Goal: Task Accomplishment & Management: Manage account settings

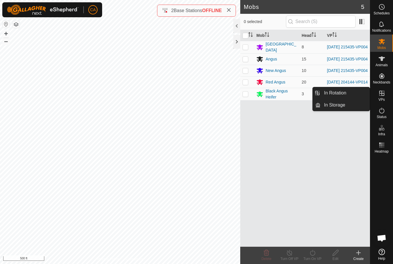
click at [349, 95] on link "In Rotation" at bounding box center [344, 93] width 49 height 12
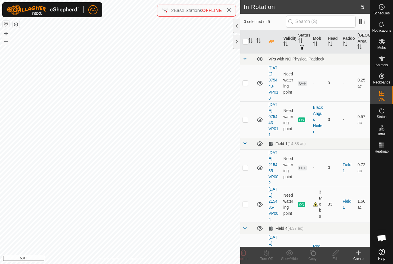
click at [244, 85] on p-checkbox at bounding box center [245, 83] width 6 height 5
click at [248, 253] on delete-svg-icon at bounding box center [243, 252] width 23 height 7
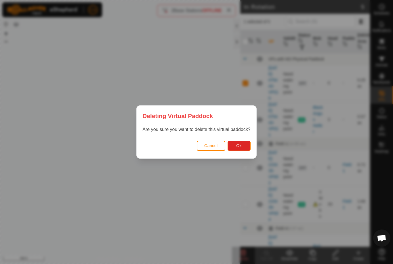
click at [244, 147] on button "Ok" at bounding box center [238, 146] width 23 height 10
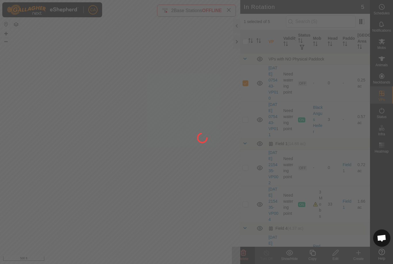
checkbox input "false"
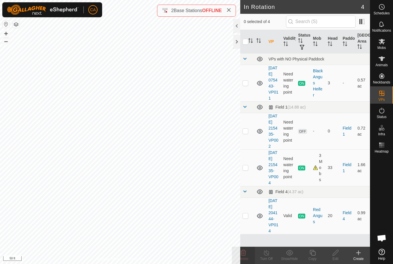
click at [248, 142] on td at bounding box center [247, 131] width 14 height 37
click at [246, 255] on icon at bounding box center [243, 252] width 7 height 7
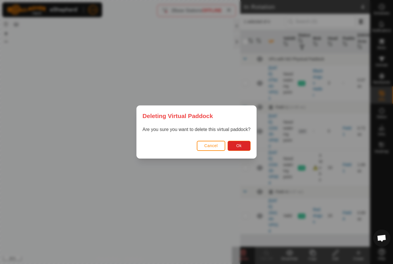
click at [248, 142] on button "Ok" at bounding box center [238, 146] width 23 height 10
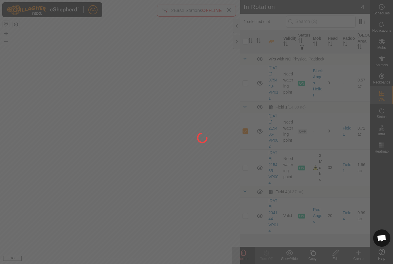
checkbox input "false"
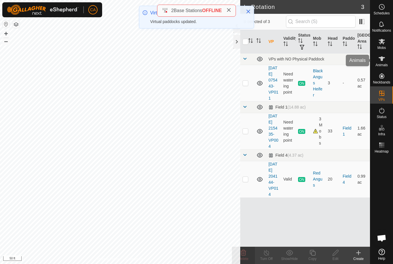
click at [384, 61] on icon at bounding box center [381, 58] width 7 height 7
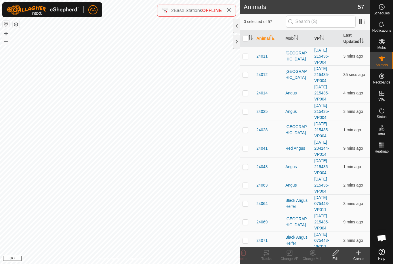
click at [244, 38] on input "checkbox" at bounding box center [245, 39] width 6 height 6
checkbox input "true"
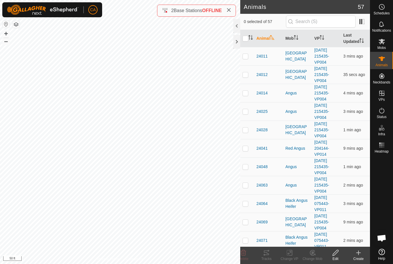
checkbox input "true"
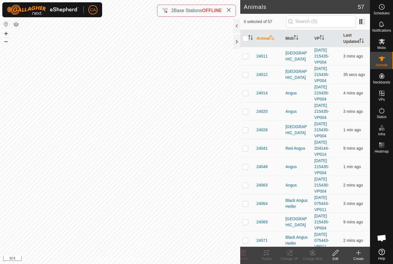
checkbox input "true"
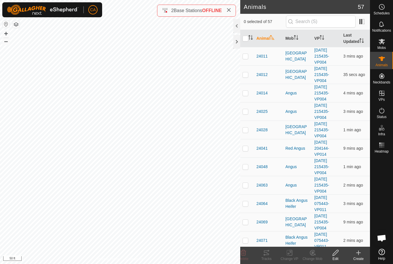
checkbox input "true"
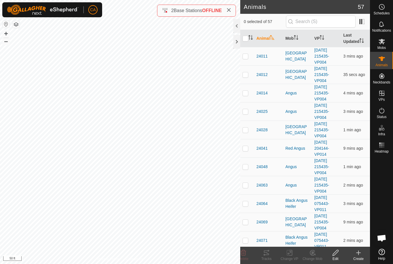
checkbox input "true"
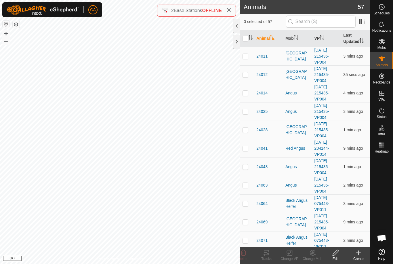
checkbox input "true"
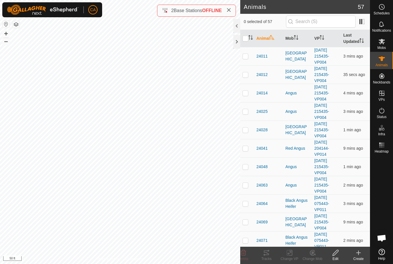
checkbox input "true"
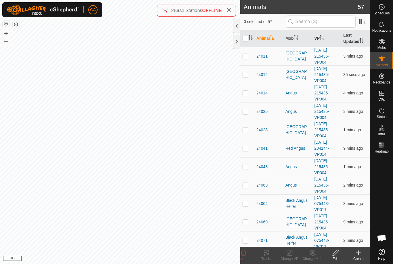
checkbox input "true"
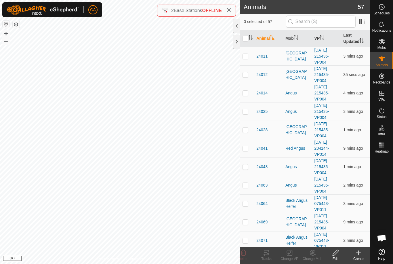
checkbox input "true"
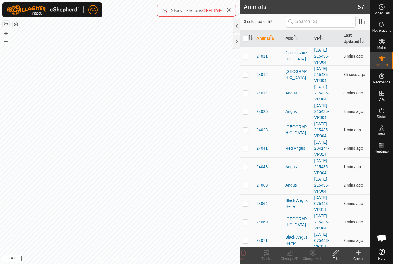
checkbox input "true"
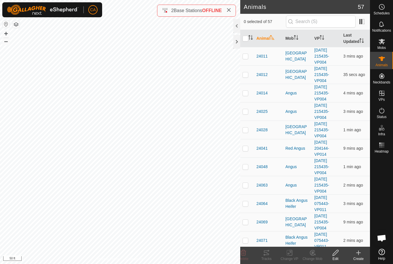
checkbox input "true"
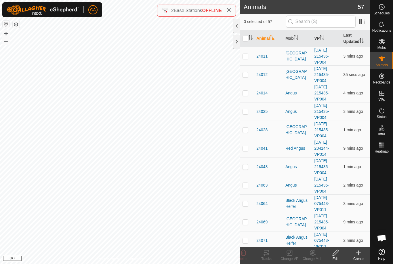
checkbox input "true"
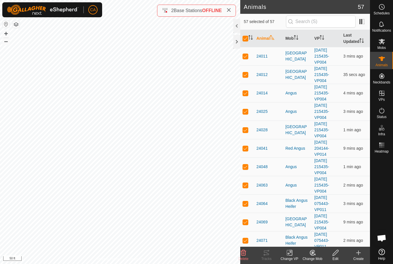
click at [245, 37] on input "checkbox" at bounding box center [245, 39] width 6 height 6
checkbox input "false"
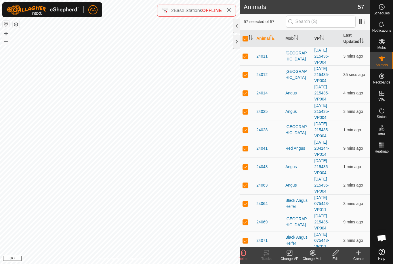
checkbox input "false"
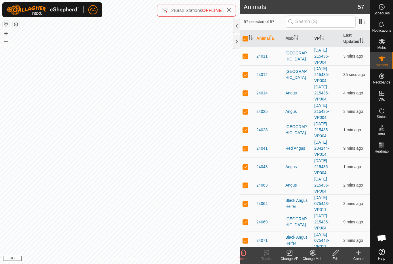
checkbox input "false"
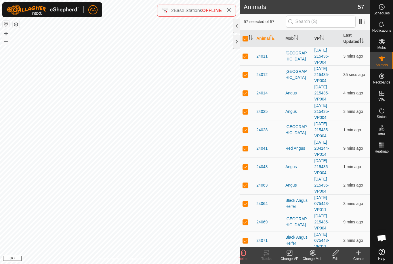
checkbox input "false"
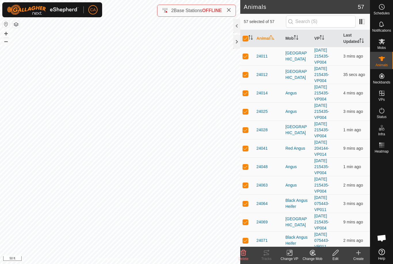
checkbox input "false"
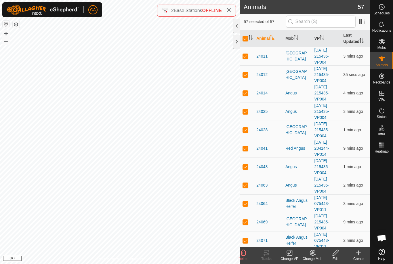
checkbox input "false"
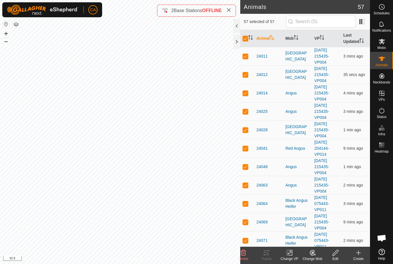
checkbox input "false"
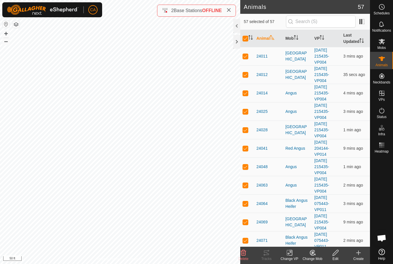
checkbox input "false"
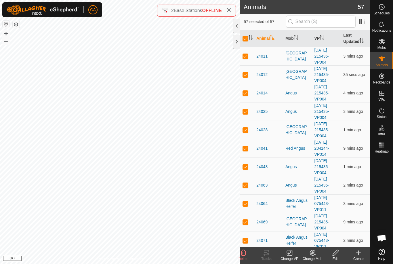
checkbox input "false"
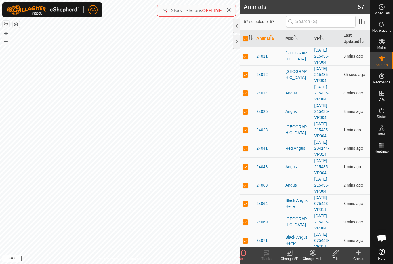
checkbox input "false"
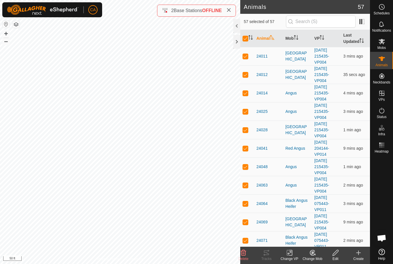
checkbox input "false"
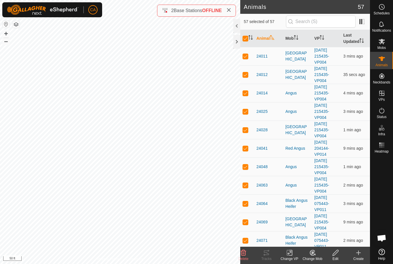
checkbox input "false"
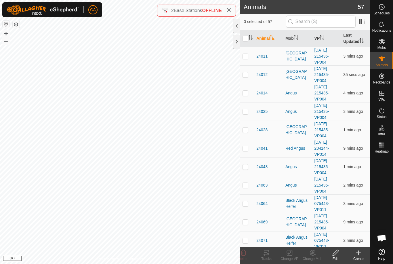
click at [294, 39] on th "Mob" at bounding box center [297, 38] width 29 height 17
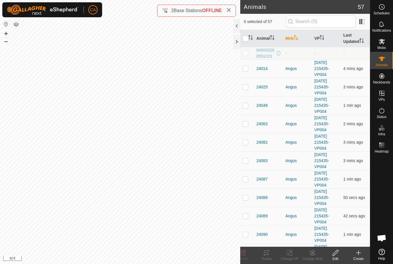
click at [298, 40] on icon "Activate to sort" at bounding box center [296, 37] width 4 height 5
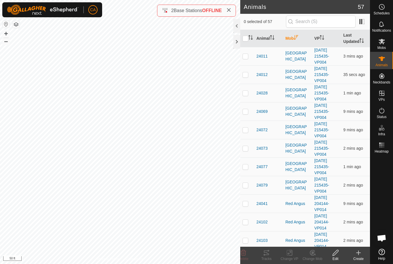
click at [250, 52] on td at bounding box center [247, 56] width 14 height 18
checkbox input "true"
click at [244, 78] on td at bounding box center [247, 74] width 14 height 18
checkbox input "true"
click at [246, 94] on p-checkbox at bounding box center [245, 93] width 6 height 5
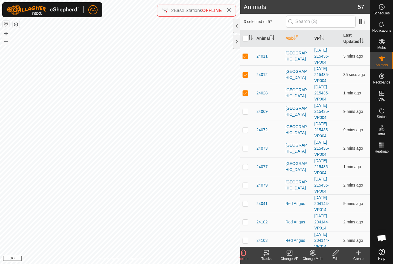
checkbox input "true"
click at [245, 113] on p-checkbox at bounding box center [245, 111] width 6 height 5
checkbox input "true"
click at [247, 130] on p-checkbox at bounding box center [245, 129] width 6 height 5
checkbox input "true"
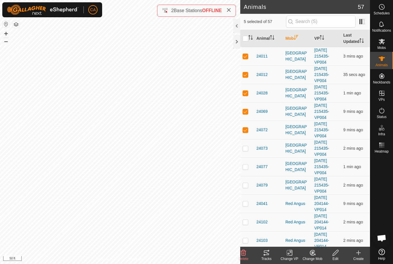
click at [248, 153] on td at bounding box center [247, 148] width 14 height 18
checkbox input "true"
click at [246, 171] on td at bounding box center [247, 166] width 14 height 18
checkbox input "true"
click at [244, 191] on td at bounding box center [247, 185] width 14 height 18
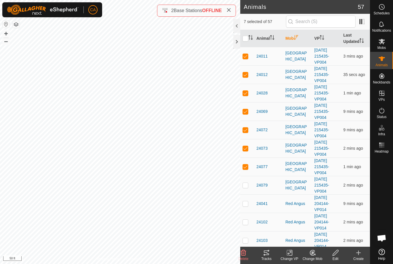
checkbox input "true"
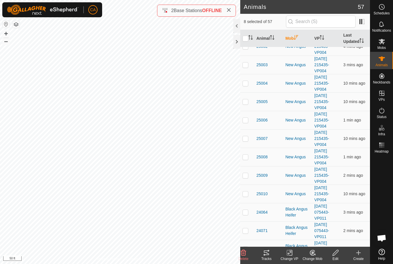
scroll to position [544, 0]
click at [244, 158] on p-checkbox at bounding box center [245, 156] width 6 height 5
checkbox input "true"
click at [248, 136] on p-checkbox at bounding box center [245, 138] width 6 height 5
checkbox input "true"
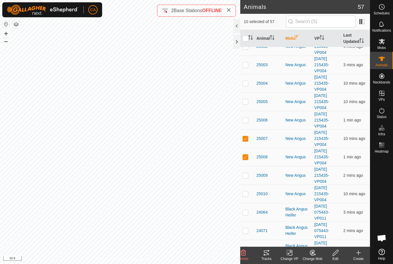
click at [268, 255] on icon at bounding box center [266, 252] width 5 height 5
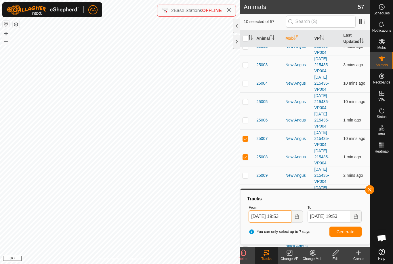
click at [276, 218] on input "[DATE] 19:53" at bounding box center [269, 216] width 43 height 12
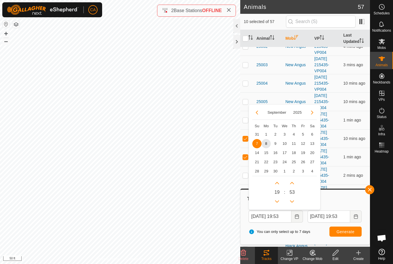
click at [265, 142] on span "8" at bounding box center [265, 143] width 9 height 9
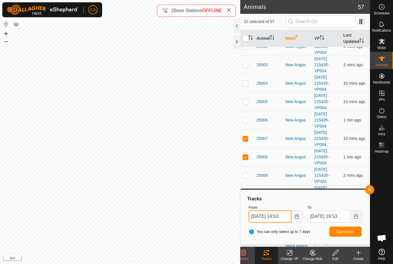
click at [277, 215] on input "[DATE] 19:53" at bounding box center [269, 216] width 43 height 12
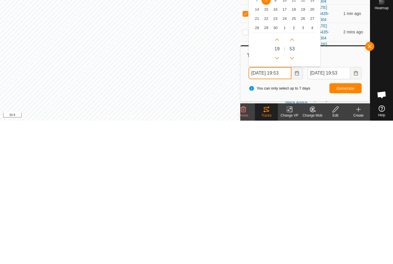
click at [279, 199] on icon "Previous Hour" at bounding box center [277, 201] width 5 height 5
click at [278, 197] on button "Previous Hour" at bounding box center [276, 201] width 9 height 9
click at [274, 197] on button "Previous Hour" at bounding box center [276, 201] width 9 height 9
click at [276, 200] on icon "Previous Hour" at bounding box center [277, 201] width 4 height 2
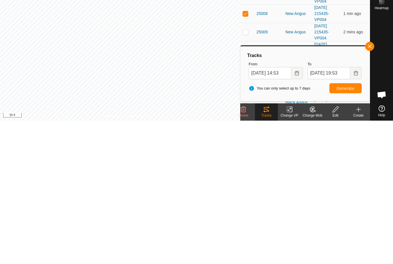
click at [349, 229] on span "Generate" at bounding box center [345, 231] width 18 height 5
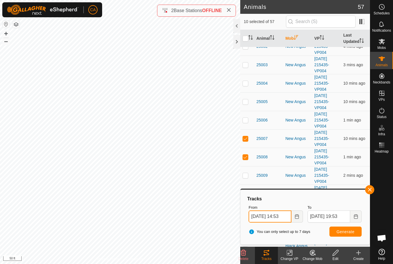
click at [273, 214] on input "[DATE] 14:53" at bounding box center [269, 216] width 43 height 12
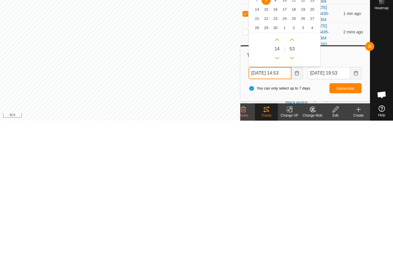
click at [279, 199] on icon "Previous Hour" at bounding box center [277, 201] width 5 height 5
click at [278, 197] on button "Previous Hour" at bounding box center [276, 201] width 9 height 9
click at [276, 200] on icon "Previous Hour" at bounding box center [277, 201] width 4 height 2
click at [276, 197] on button "Previous Hour" at bounding box center [276, 201] width 9 height 9
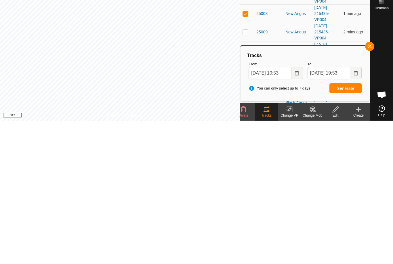
click at [341, 229] on span "Generate" at bounding box center [345, 231] width 18 height 5
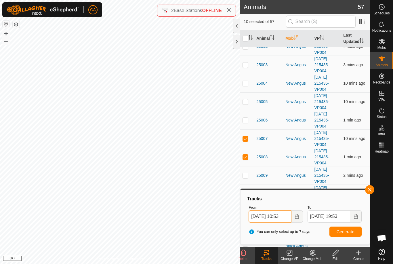
click at [269, 216] on input "[DATE] 10:53" at bounding box center [269, 216] width 43 height 12
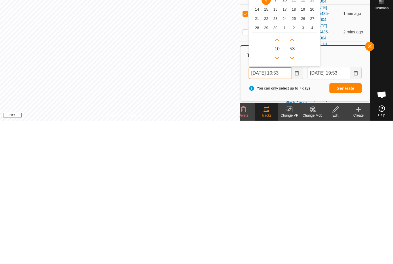
click at [277, 199] on icon "Previous Hour" at bounding box center [277, 201] width 5 height 5
click at [277, 197] on button "Previous Hour" at bounding box center [276, 201] width 9 height 9
click at [277, 199] on icon "Previous Hour" at bounding box center [277, 201] width 5 height 5
click at [277, 197] on button "Previous Hour" at bounding box center [276, 201] width 9 height 9
type input "[DATE] 06:53"
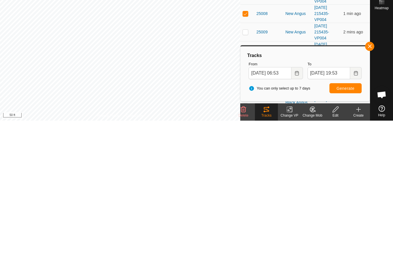
click at [347, 229] on span "Generate" at bounding box center [345, 231] width 18 height 5
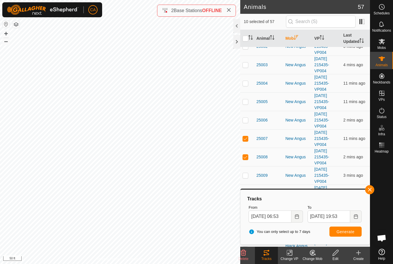
click at [246, 39] on input "checkbox" at bounding box center [245, 39] width 6 height 6
checkbox input "true"
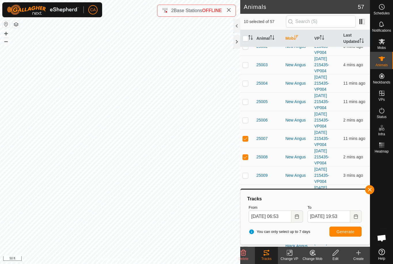
checkbox input "true"
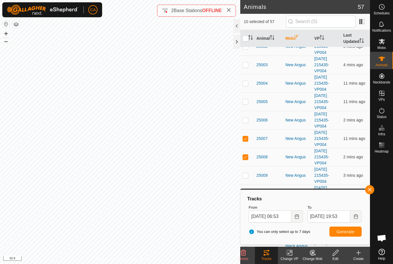
checkbox input "true"
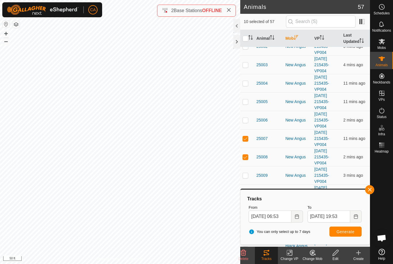
checkbox input "true"
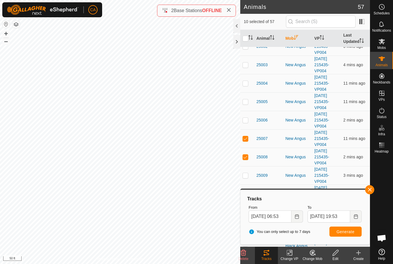
checkbox input "true"
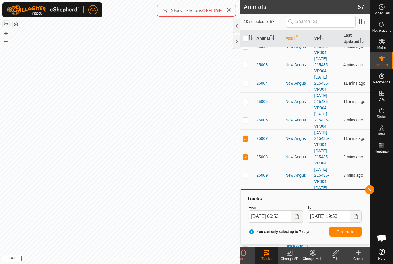
checkbox input "true"
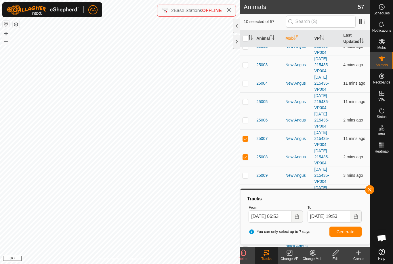
checkbox input "true"
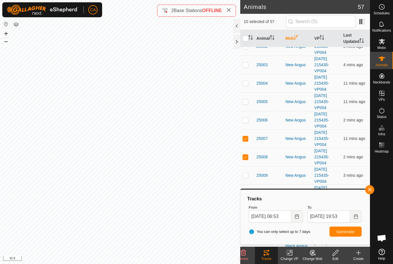
checkbox input "true"
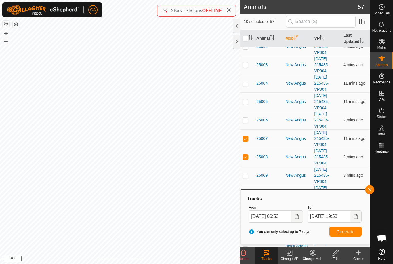
checkbox input "true"
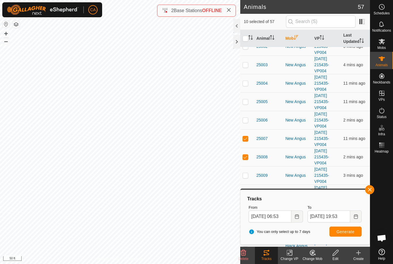
checkbox input "true"
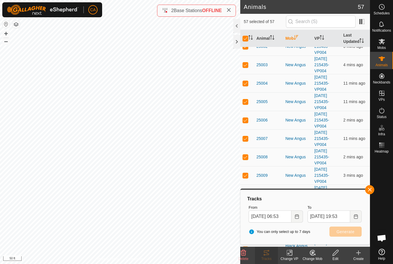
click at [246, 38] on input "checkbox" at bounding box center [245, 39] width 6 height 6
checkbox input "false"
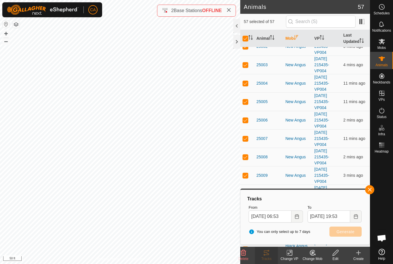
checkbox input "false"
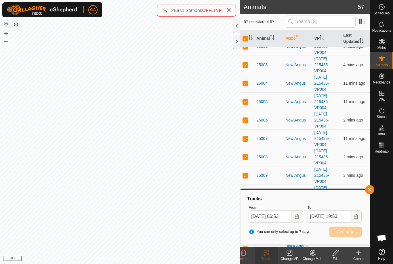
checkbox input "false"
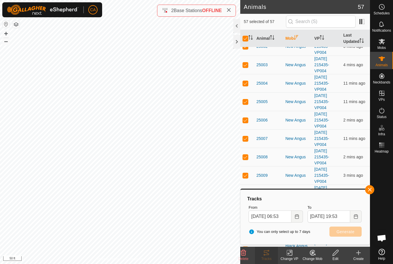
checkbox input "false"
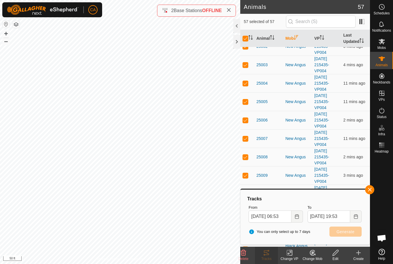
checkbox input "false"
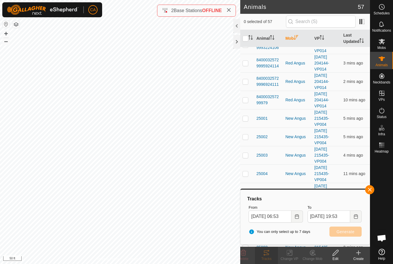
scroll to position [454, 0]
click at [246, 117] on p-checkbox at bounding box center [245, 117] width 6 height 5
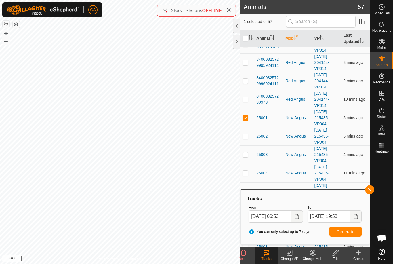
click at [246, 138] on p-checkbox at bounding box center [245, 136] width 6 height 5
click at [244, 154] on p-checkbox at bounding box center [245, 154] width 6 height 5
click at [246, 177] on td at bounding box center [247, 173] width 14 height 18
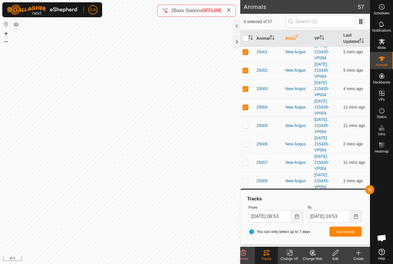
scroll to position [542, 0]
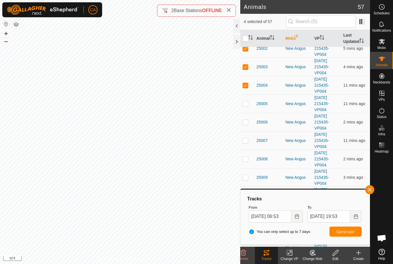
click at [248, 108] on td at bounding box center [247, 103] width 14 height 18
click at [246, 131] on td at bounding box center [247, 122] width 14 height 18
click at [243, 144] on td at bounding box center [247, 140] width 14 height 18
click at [244, 158] on p-checkbox at bounding box center [245, 158] width 6 height 5
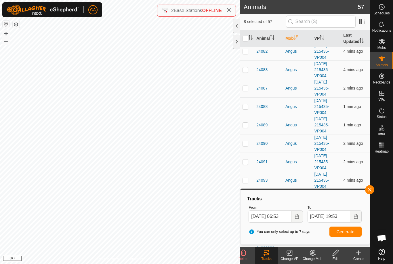
click at [243, 128] on td at bounding box center [247, 125] width 14 height 18
click at [246, 144] on p-checkbox at bounding box center [245, 143] width 6 height 5
click at [348, 230] on span "Generate" at bounding box center [345, 231] width 18 height 5
click at [268, 219] on input "[DATE] 06:53" at bounding box center [269, 216] width 43 height 12
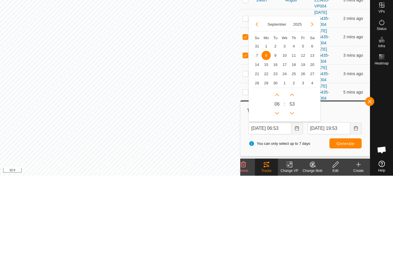
click at [265, 130] on span "1" at bounding box center [265, 134] width 9 height 9
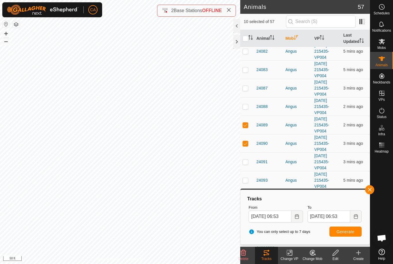
click at [341, 236] on button "Generate" at bounding box center [345, 231] width 32 height 10
click at [334, 216] on input "[DATE] 06:53" at bounding box center [328, 216] width 43 height 12
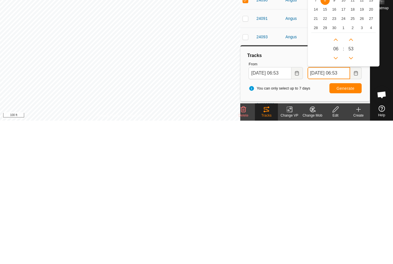
click at [333, 178] on button "Next Hour" at bounding box center [335, 182] width 9 height 9
click at [335, 178] on button "Next Hour" at bounding box center [335, 182] width 9 height 9
click at [335, 182] on icon "Next Hour" at bounding box center [336, 183] width 4 height 2
click at [334, 181] on icon "Next Hour" at bounding box center [335, 183] width 5 height 5
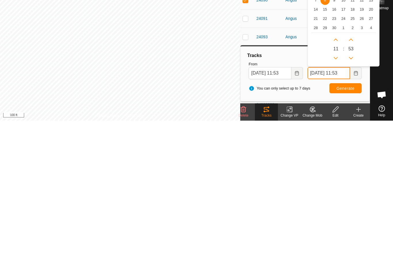
click at [334, 181] on icon "Next Hour" at bounding box center [335, 183] width 5 height 5
click at [332, 178] on button "Next Hour" at bounding box center [335, 182] width 9 height 9
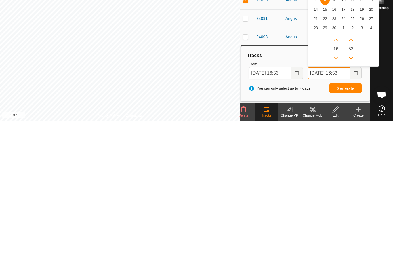
click at [334, 181] on icon "Next Hour" at bounding box center [335, 183] width 5 height 5
click at [334, 178] on button "Next Hour" at bounding box center [335, 182] width 9 height 9
click at [335, 182] on icon "Next Hour" at bounding box center [336, 183] width 4 height 2
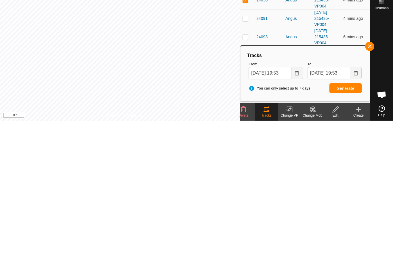
click at [343, 226] on button "Generate" at bounding box center [345, 231] width 32 height 10
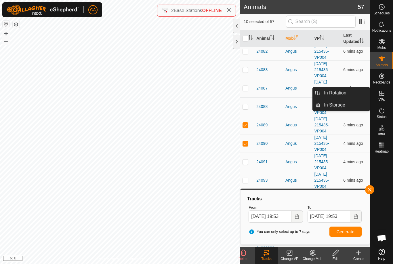
click at [353, 96] on link "In Rotation" at bounding box center [344, 93] width 49 height 12
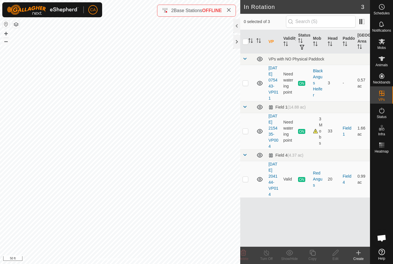
click at [246, 133] on p-checkbox at bounding box center [245, 131] width 6 height 5
click at [314, 253] on icon at bounding box center [312, 252] width 7 height 7
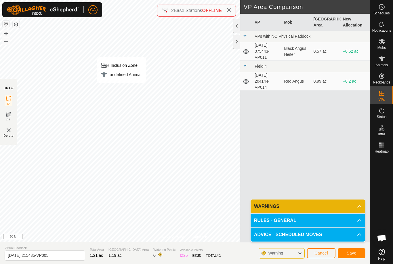
click at [350, 251] on span "Save" at bounding box center [352, 253] width 10 height 5
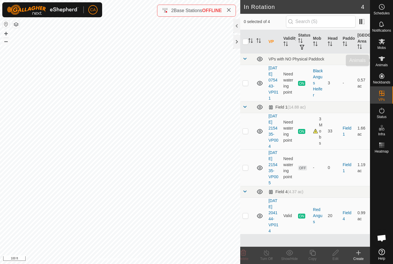
click at [387, 62] on div "Animals" at bounding box center [381, 60] width 23 height 17
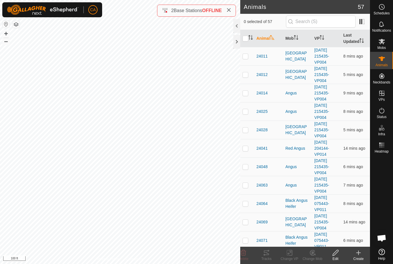
click at [244, 41] on input "checkbox" at bounding box center [245, 39] width 6 height 6
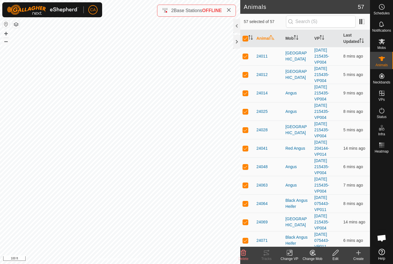
click at [247, 37] on input "checkbox" at bounding box center [245, 39] width 6 height 6
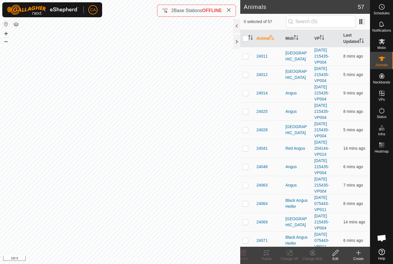
click at [298, 39] on icon "Activate to sort" at bounding box center [296, 37] width 5 height 5
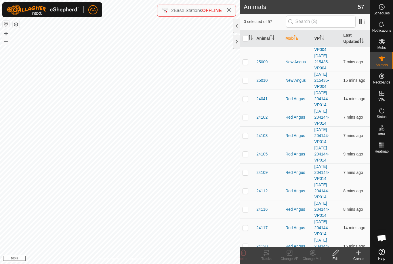
click at [9, 24] on button "button" at bounding box center [6, 24] width 7 height 7
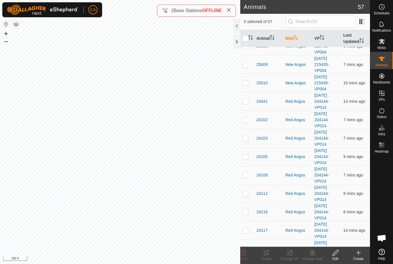
scroll to position [482, 0]
click at [19, 27] on button "button" at bounding box center [16, 24] width 7 height 7
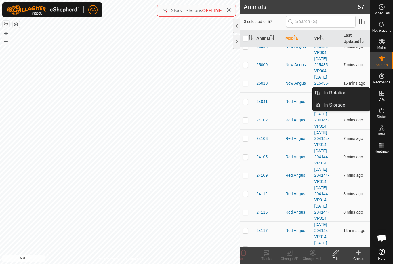
click at [352, 94] on link "In Rotation" at bounding box center [344, 93] width 49 height 12
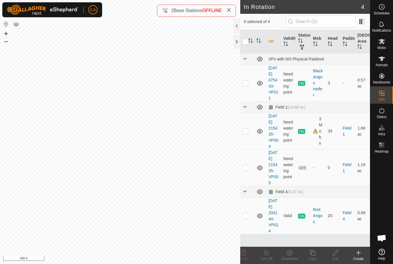
click at [364, 255] on create-svg-icon at bounding box center [358, 252] width 23 height 7
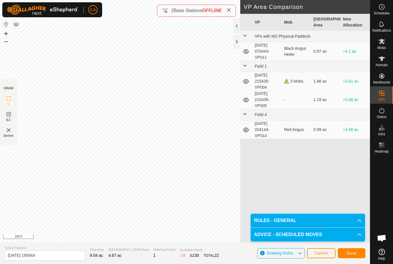
click at [352, 254] on span "Save" at bounding box center [352, 253] width 10 height 5
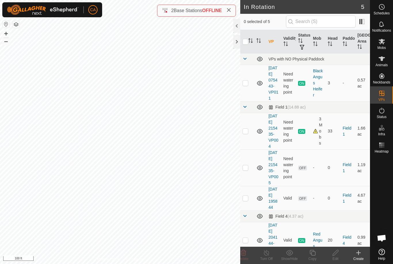
click at [250, 180] on td at bounding box center [247, 167] width 14 height 37
click at [248, 170] on p-checkbox at bounding box center [245, 167] width 6 height 5
click at [247, 210] on td at bounding box center [247, 198] width 14 height 24
click at [333, 256] on div "Edit" at bounding box center [335, 258] width 23 height 5
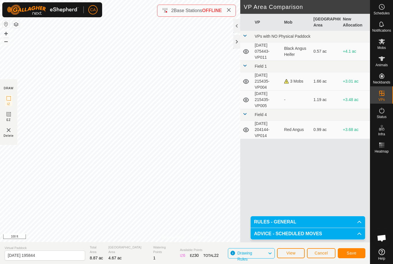
click at [350, 250] on button "Save" at bounding box center [352, 253] width 28 height 10
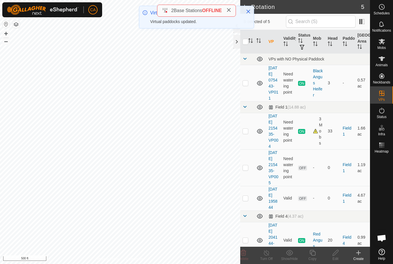
click at [238, 39] on div at bounding box center [236, 42] width 7 height 14
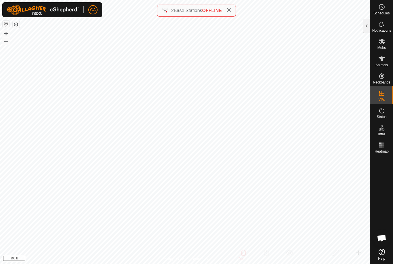
click at [366, 26] on div at bounding box center [366, 26] width 7 height 14
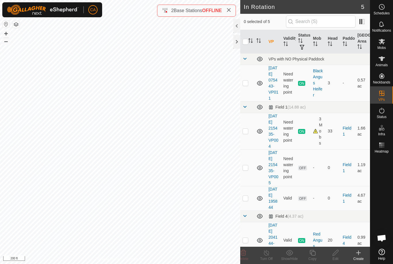
click at [247, 210] on td at bounding box center [247, 198] width 14 height 24
click at [236, 41] on div at bounding box center [236, 42] width 7 height 14
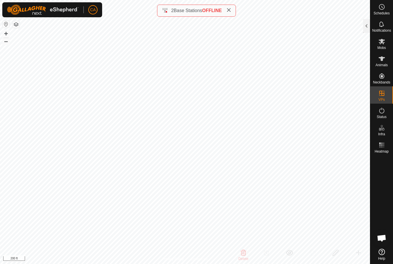
click at [235, 9] on div "2 Base Stations OFFLINE" at bounding box center [196, 11] width 79 height 12
click at [230, 9] on icon at bounding box center [228, 10] width 5 height 5
